Goal: Transaction & Acquisition: Register for event/course

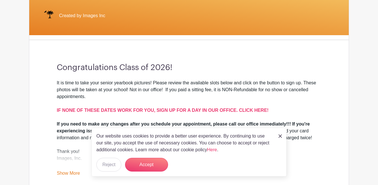
scroll to position [111, 0]
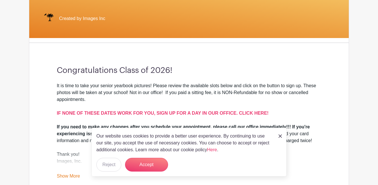
click at [135, 172] on div "Our website uses cookies to provide a better user experience. By continuing to …" at bounding box center [188, 152] width 195 height 49
click at [149, 159] on button "Accept" at bounding box center [146, 165] width 43 height 14
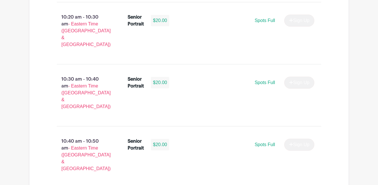
scroll to position [928, 0]
